Goal: Task Accomplishment & Management: Manage account settings

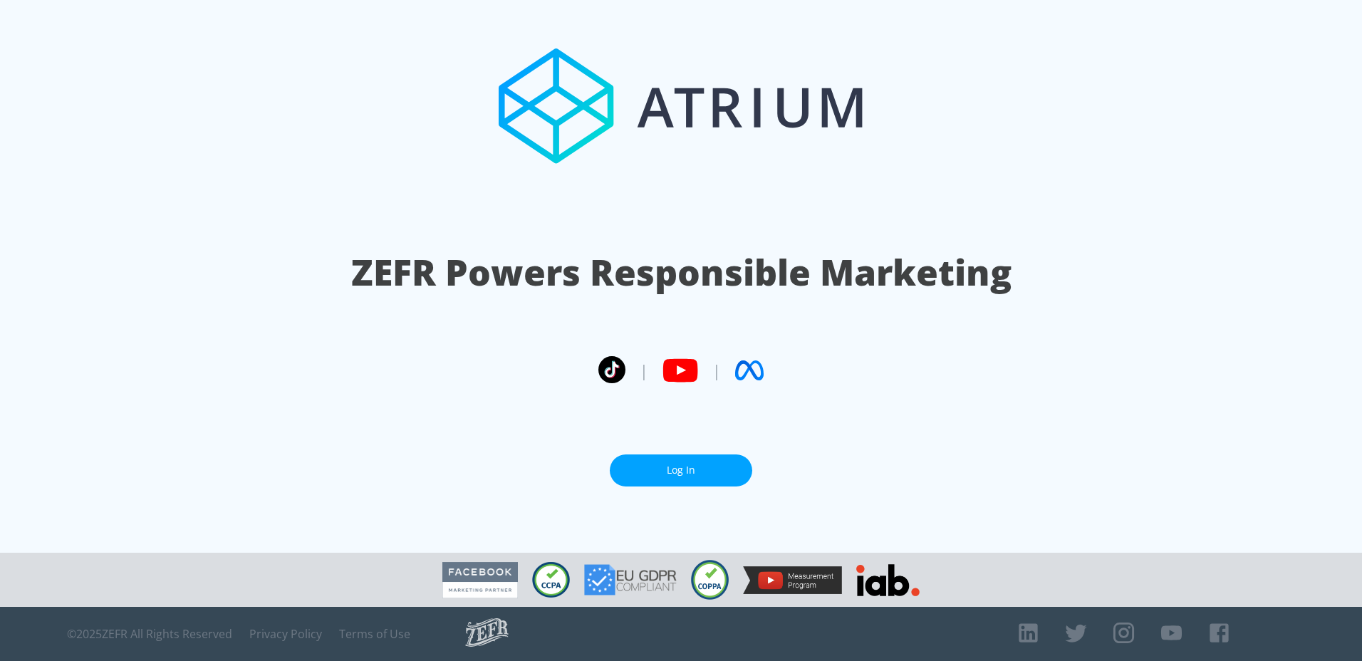
click at [671, 469] on link "Log In" at bounding box center [681, 470] width 142 height 32
click at [677, 489] on section "ZEFR Powers Responsible Marketing | | Log In" at bounding box center [681, 276] width 1362 height 553
click at [672, 474] on link "Log In" at bounding box center [681, 470] width 142 height 32
click at [663, 470] on link "Log In" at bounding box center [681, 470] width 142 height 32
click at [666, 479] on link "Log In" at bounding box center [681, 470] width 142 height 32
